Goal: Task Accomplishment & Management: Complete application form

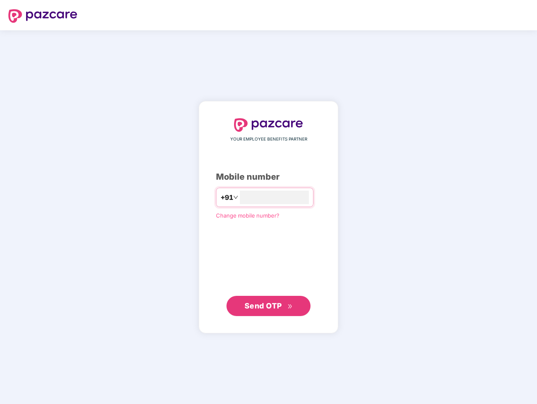
click at [269, 202] on input "number" at bounding box center [274, 196] width 69 height 13
click at [43, 16] on img at bounding box center [42, 15] width 69 height 13
click at [221, 197] on span "+91" at bounding box center [227, 197] width 13 height 11
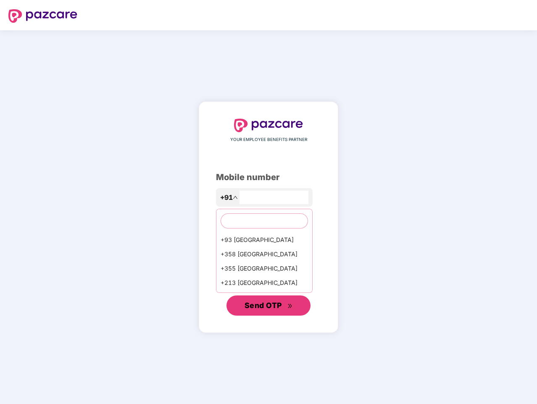
click at [269, 306] on span "Send OTP" at bounding box center [263, 305] width 37 height 9
